Goal: Navigation & Orientation: Find specific page/section

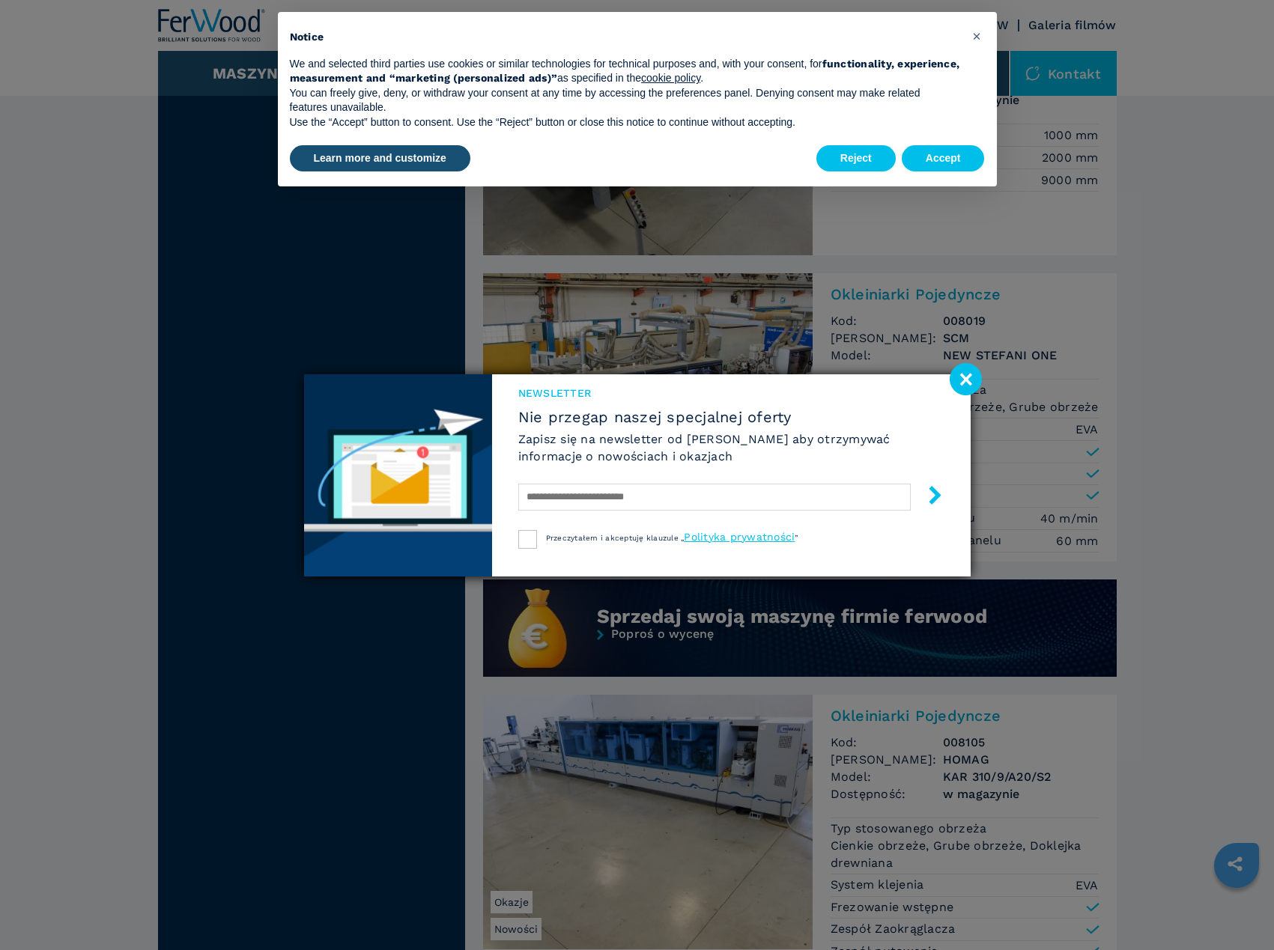
scroll to position [998, 0]
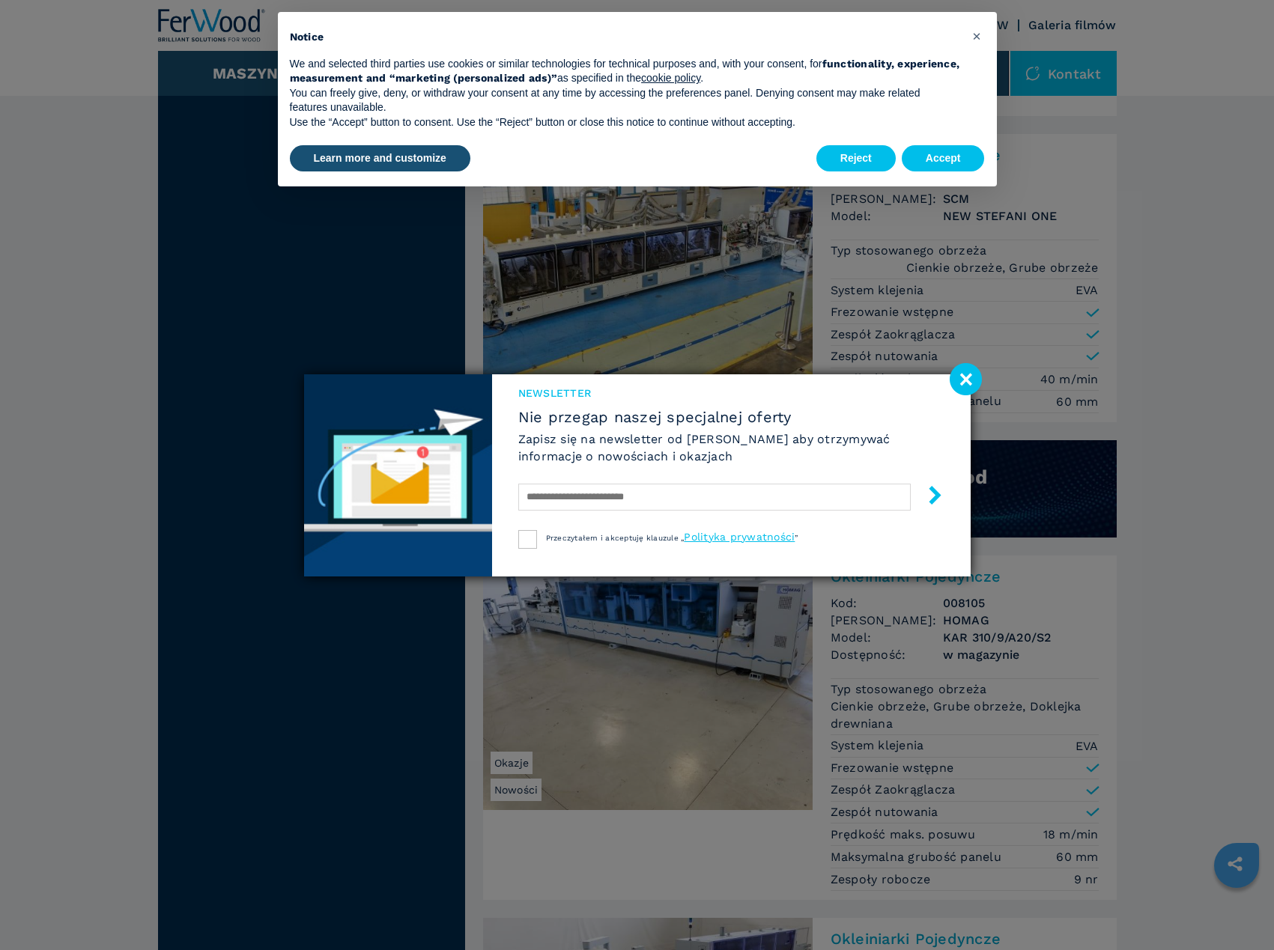
click at [968, 378] on image at bounding box center [966, 379] width 32 height 32
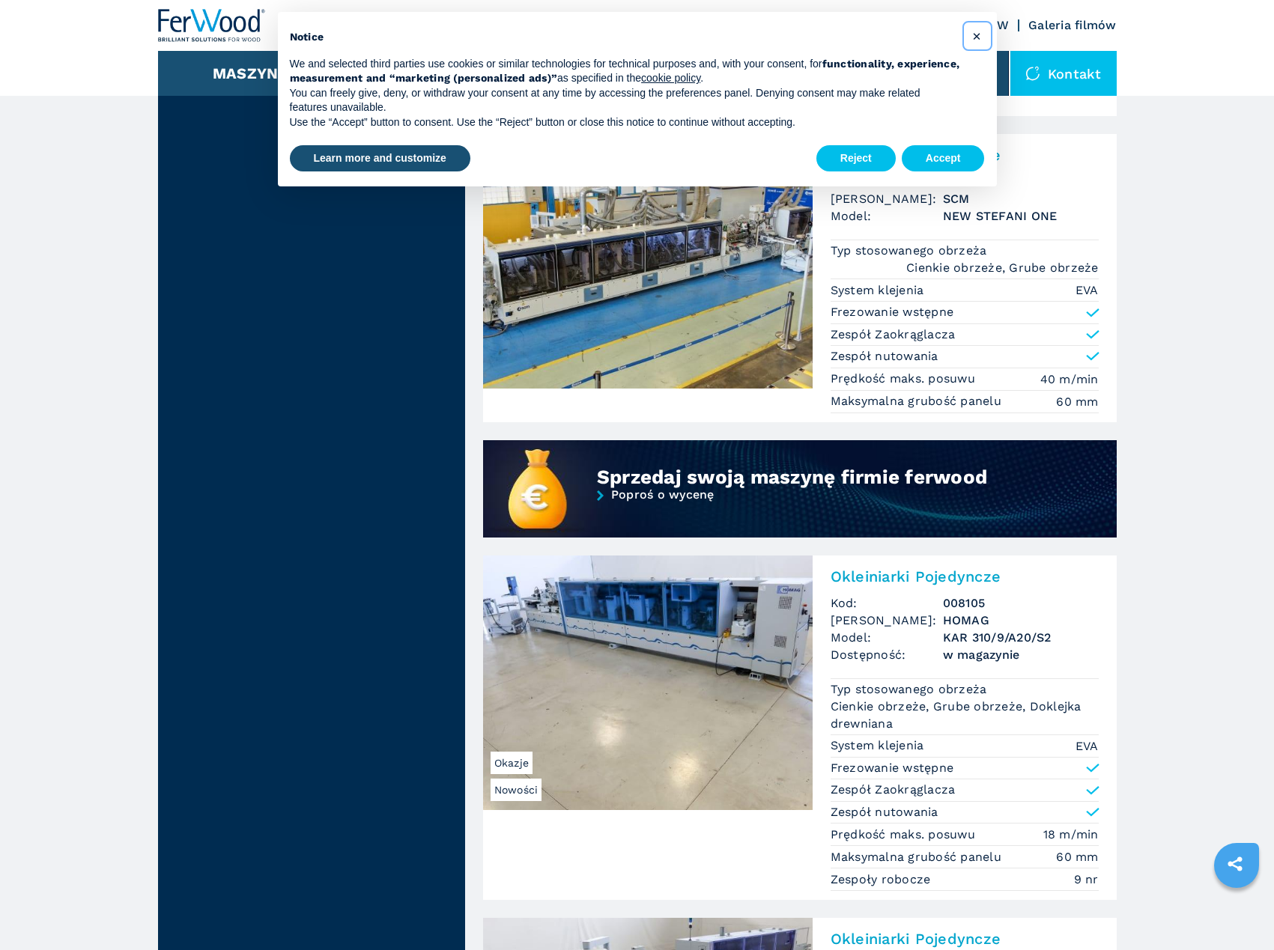
click at [974, 26] on button "×" at bounding box center [977, 36] width 24 height 24
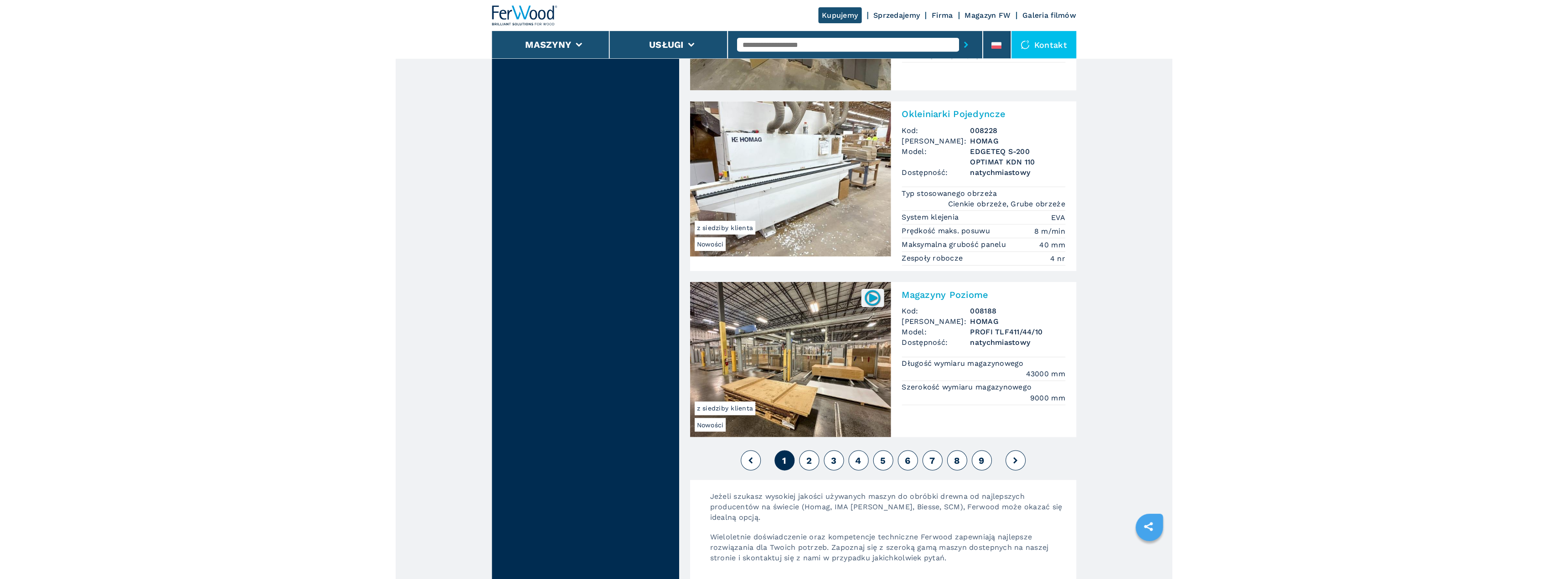
scroll to position [2050, 0]
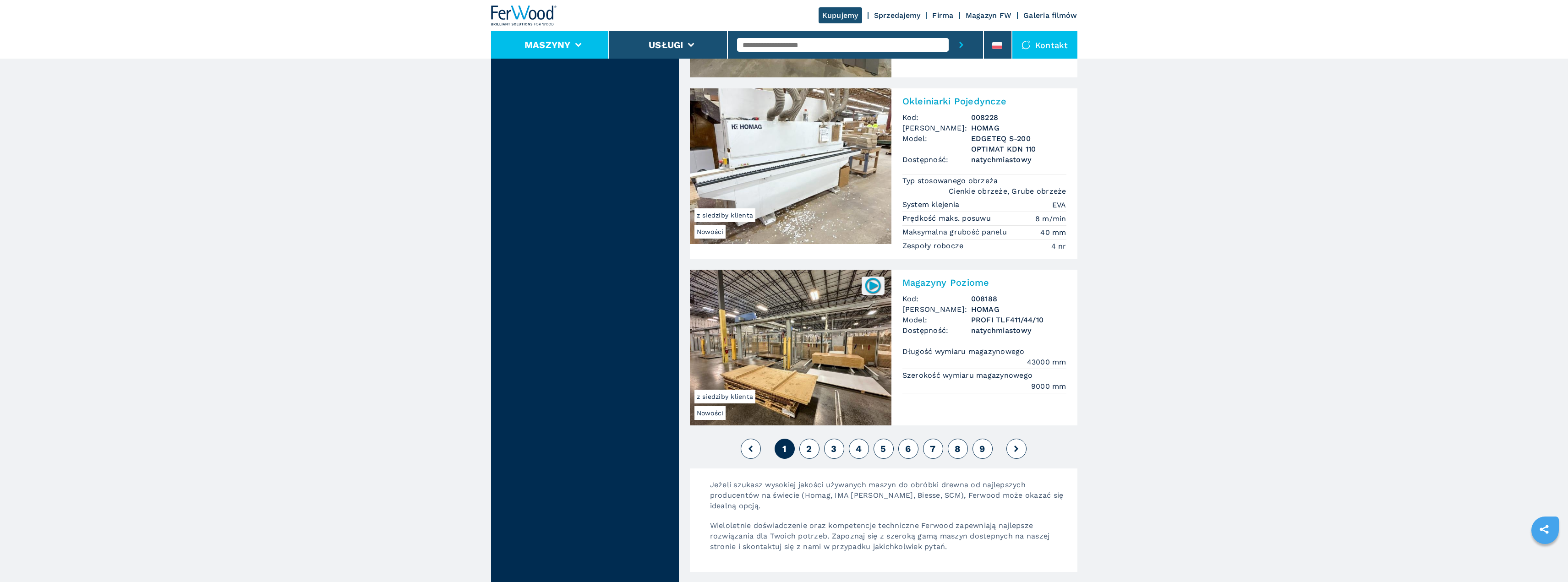
click at [594, 48] on li "Maszyny" at bounding box center [551, 45] width 119 height 28
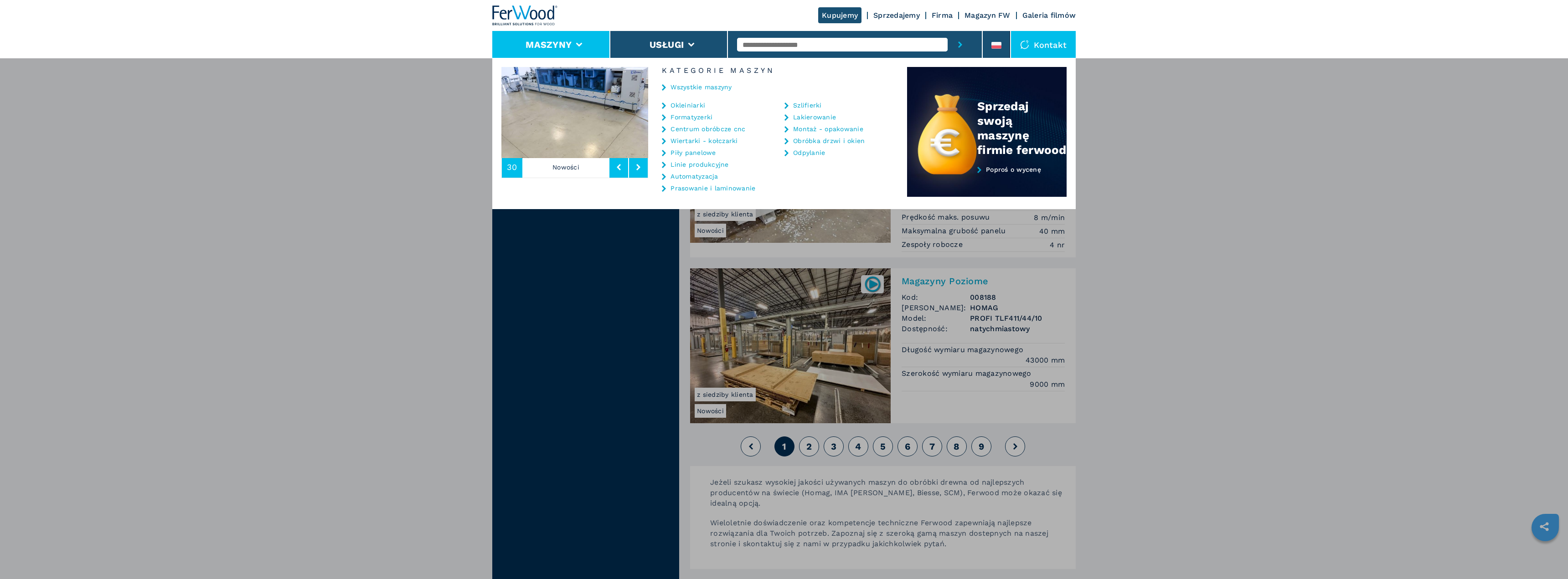
click at [775, 104] on link "Szlifierki" at bounding box center [807, 105] width 29 height 6
click at [775, 106] on div "Szlifierki" at bounding box center [835, 105] width 100 height 7
click at [775, 103] on link "Szlifierki" at bounding box center [807, 105] width 29 height 6
click at [775, 106] on icon at bounding box center [786, 105] width 4 height 6
click at [775, 105] on link "Szlifierki" at bounding box center [807, 105] width 29 height 6
